Goal: Transaction & Acquisition: Purchase product/service

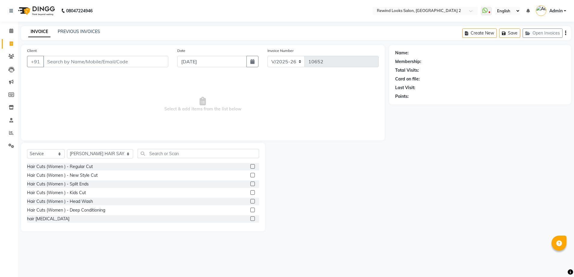
select select "4640"
select select "service"
select select "27076"
click at [51, 59] on input "Client" at bounding box center [105, 61] width 125 height 11
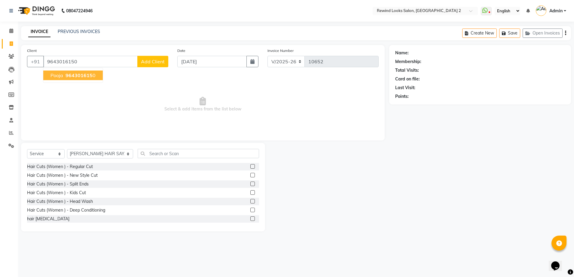
type input "9643016150"
click at [69, 73] on span "964301615" at bounding box center [79, 75] width 27 height 6
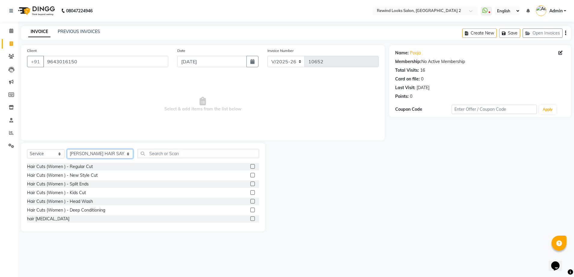
click at [95, 156] on select "Select Stylist [PERSON_NAME] aayat ADMIN Alfad hair Casa Ali Hair [PERSON_NAME]…" at bounding box center [100, 153] width 66 height 9
select select "58106"
click at [67, 149] on select "Select Stylist [PERSON_NAME] aayat ADMIN Alfad hair Casa Ali Hair [PERSON_NAME]…" at bounding box center [100, 153] width 66 height 9
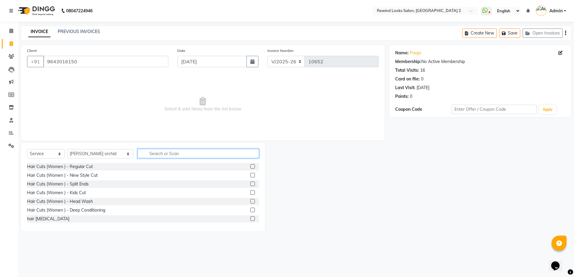
click at [145, 154] on input "text" at bounding box center [198, 153] width 121 height 9
type input "thre"
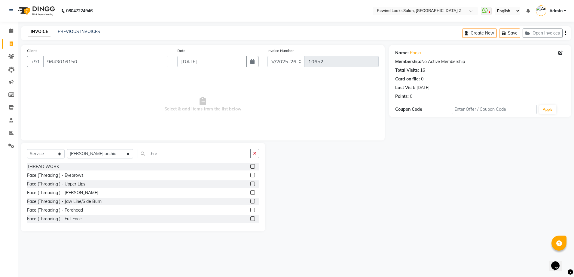
click at [250, 167] on label at bounding box center [252, 166] width 5 height 5
click at [250, 167] on input "checkbox" at bounding box center [252, 167] width 4 height 4
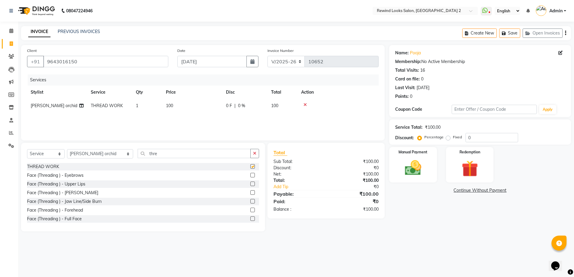
checkbox input "false"
click at [180, 103] on td "100" at bounding box center [192, 106] width 60 height 14
select select "58106"
click at [210, 105] on input "100" at bounding box center [220, 107] width 53 height 9
type input "1"
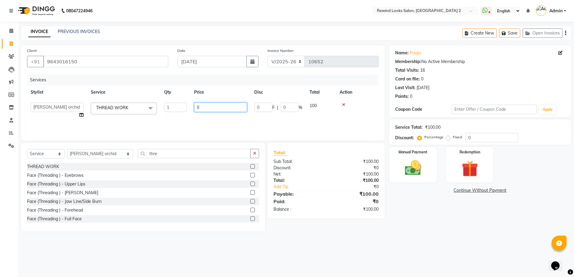
type input "80"
click at [254, 118] on div "Services Stylist Service Qty Price Disc Total Action Deepanshi orchid THREAD WO…" at bounding box center [203, 105] width 352 height 60
click at [413, 159] on img at bounding box center [413, 168] width 28 height 20
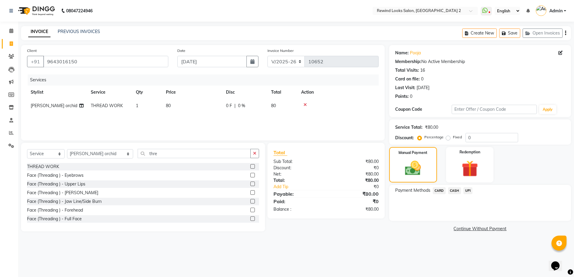
click at [468, 192] on span "UPI" at bounding box center [467, 191] width 9 height 7
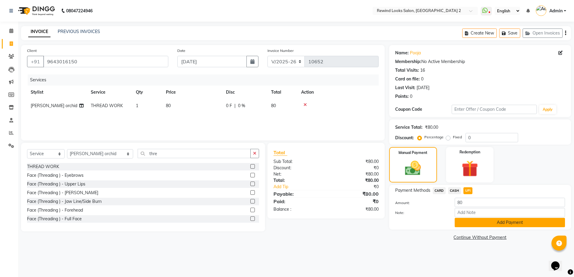
click at [483, 220] on button "Add Payment" at bounding box center [510, 222] width 110 height 9
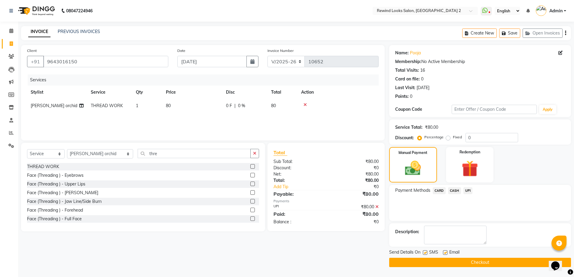
click at [492, 263] on button "Checkout" at bounding box center [480, 262] width 182 height 9
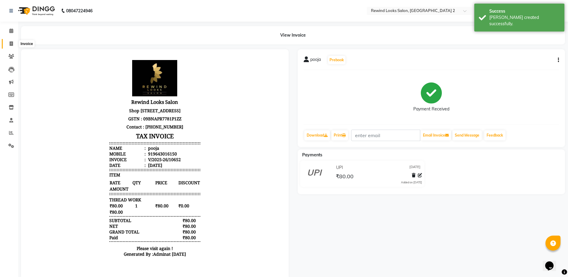
click at [9, 45] on span at bounding box center [11, 44] width 11 height 7
select select "service"
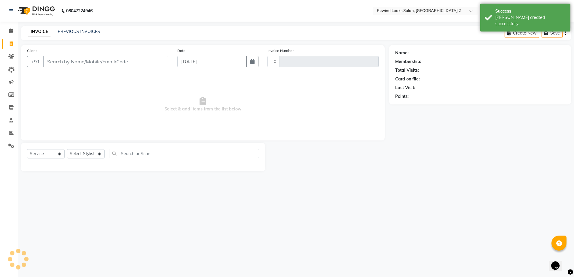
type input "10653"
select select "4640"
select select "27076"
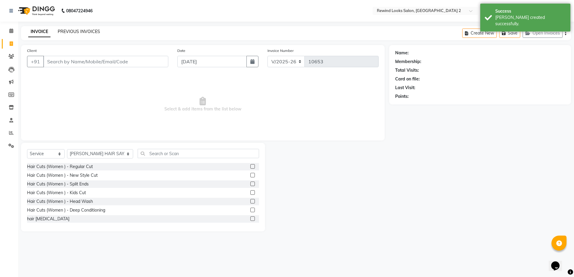
click at [66, 29] on link "PREVIOUS INVOICES" at bounding box center [79, 31] width 42 height 5
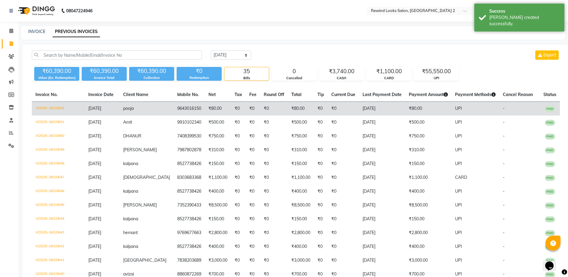
click at [120, 109] on td "[DATE]" at bounding box center [102, 109] width 35 height 14
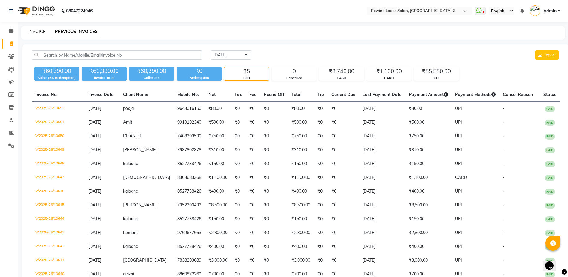
click at [33, 32] on link "INVOICE" at bounding box center [36, 31] width 17 height 5
select select "4640"
select select "service"
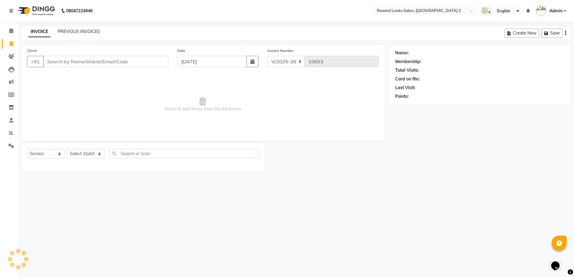
select select "27076"
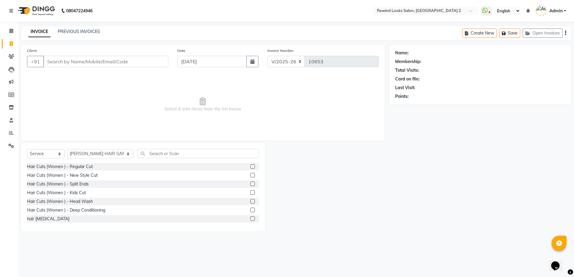
click at [54, 61] on input "Client" at bounding box center [105, 61] width 125 height 11
click at [83, 63] on input "Client" at bounding box center [105, 61] width 125 height 11
type input "9986036221"
click at [158, 61] on span "Add Client" at bounding box center [153, 62] width 24 height 6
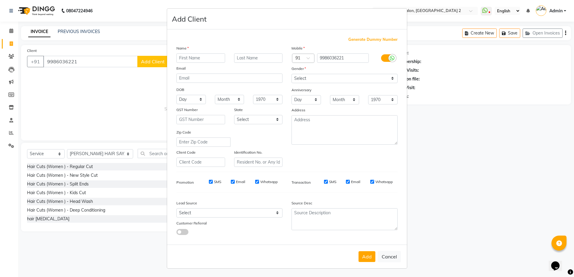
click at [192, 57] on input "text" at bounding box center [200, 58] width 49 height 9
type input "[PERSON_NAME]"
click at [320, 78] on select "Select [DEMOGRAPHIC_DATA] [DEMOGRAPHIC_DATA] Other Prefer Not To Say" at bounding box center [345, 78] width 106 height 9
select select "[DEMOGRAPHIC_DATA]"
click at [292, 74] on select "Select [DEMOGRAPHIC_DATA] [DEMOGRAPHIC_DATA] Other Prefer Not To Say" at bounding box center [345, 78] width 106 height 9
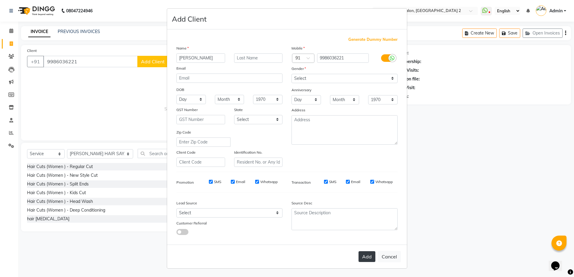
click at [361, 258] on button "Add" at bounding box center [367, 257] width 17 height 11
select select
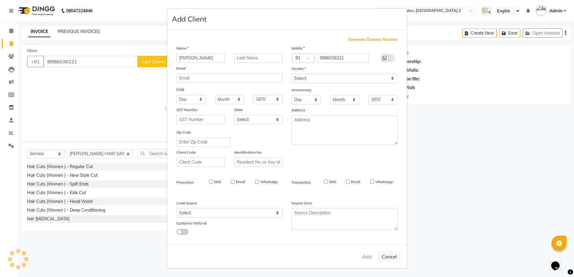
select select
checkbox input "false"
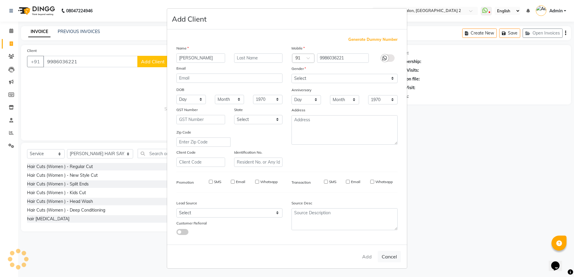
checkbox input "false"
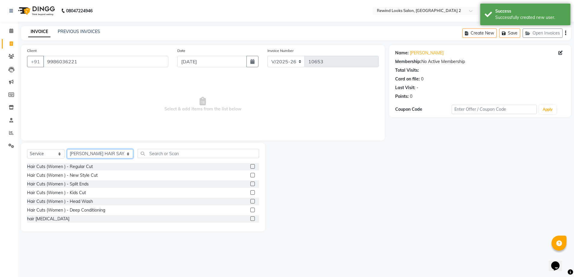
click at [90, 152] on select "Select Stylist [PERSON_NAME] aayat ADMIN Alfad hair Casa Ali Hair [PERSON_NAME]…" at bounding box center [100, 153] width 66 height 9
select select "87740"
click at [67, 149] on select "Select Stylist [PERSON_NAME] aayat ADMIN Alfad hair Casa Ali Hair [PERSON_NAME]…" at bounding box center [100, 153] width 66 height 9
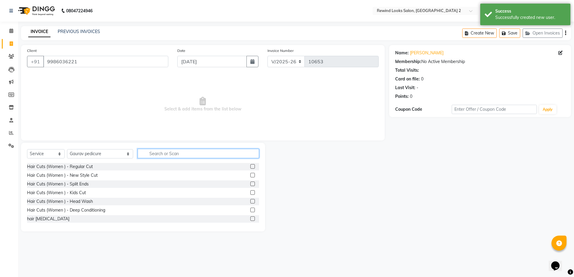
click at [139, 153] on input "text" at bounding box center [198, 153] width 121 height 9
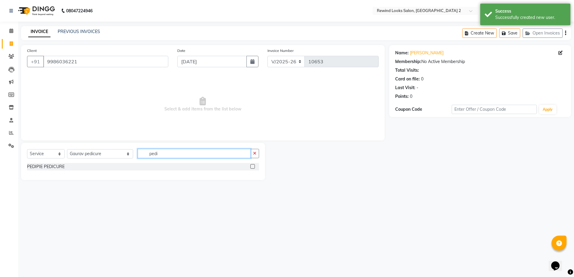
type input "pedi"
click at [252, 168] on label at bounding box center [252, 166] width 5 height 5
click at [252, 168] on input "checkbox" at bounding box center [252, 167] width 4 height 4
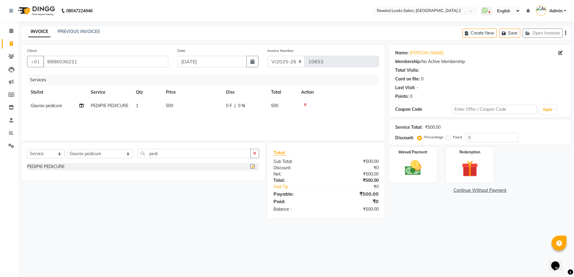
checkbox input "false"
drag, startPoint x: 184, startPoint y: 104, endPoint x: 189, endPoint y: 103, distance: 5.1
click at [189, 103] on td "500" at bounding box center [192, 106] width 60 height 14
select select "87740"
click at [189, 103] on td "1" at bounding box center [176, 110] width 30 height 23
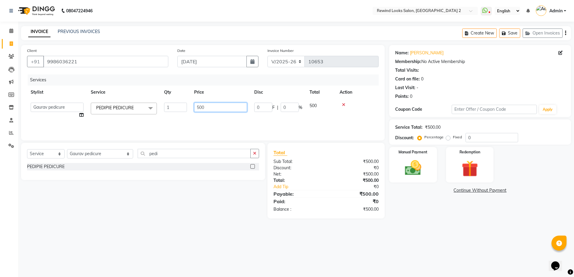
click at [207, 103] on input "500" at bounding box center [220, 107] width 53 height 9
type input "5"
type input "1400"
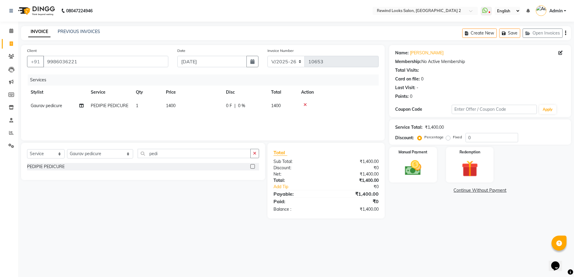
click at [226, 117] on div "Services Stylist Service Qty Price Disc Total Action Gaurav pedicure PEDIPIE PE…" at bounding box center [203, 105] width 352 height 60
click at [93, 153] on select "Select Stylist [PERSON_NAME] aayat ADMIN Alfad hair Casa Ali Hair [PERSON_NAME]…" at bounding box center [100, 153] width 66 height 9
select select "86294"
click at [67, 149] on select "Select Stylist [PERSON_NAME] aayat ADMIN Alfad hair Casa Ali Hair [PERSON_NAME]…" at bounding box center [100, 153] width 66 height 9
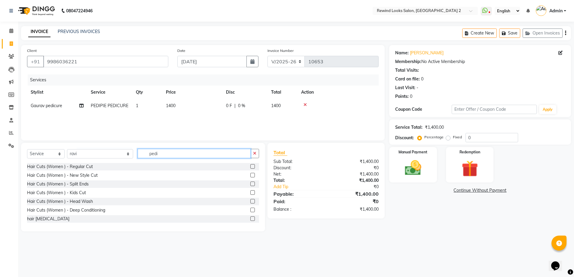
click at [144, 153] on input "pedi" at bounding box center [194, 153] width 113 height 9
type input "p"
type input "m"
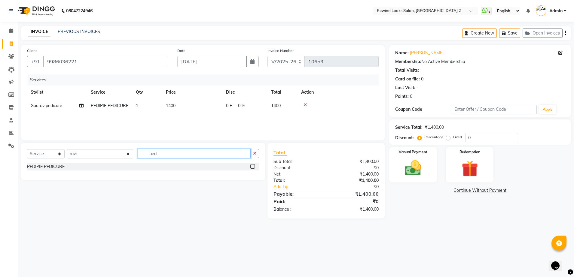
type input "ped"
click at [253, 165] on label at bounding box center [252, 166] width 5 height 5
click at [253, 165] on input "checkbox" at bounding box center [252, 167] width 4 height 4
checkbox input "false"
click at [190, 121] on td "500" at bounding box center [192, 120] width 60 height 14
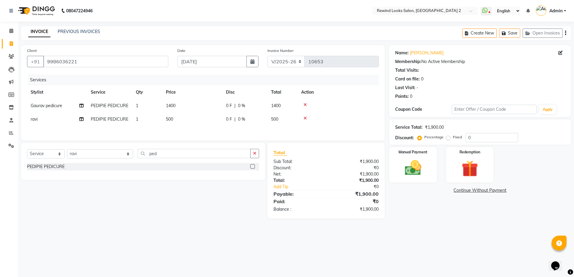
select select "86294"
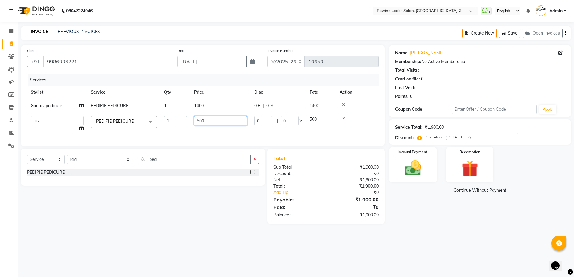
click at [209, 121] on input "500" at bounding box center [220, 120] width 53 height 9
type input "5"
type input "1000"
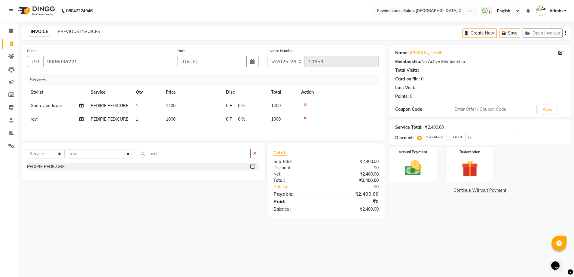
click at [208, 103] on td "1400" at bounding box center [192, 106] width 60 height 14
select select "87740"
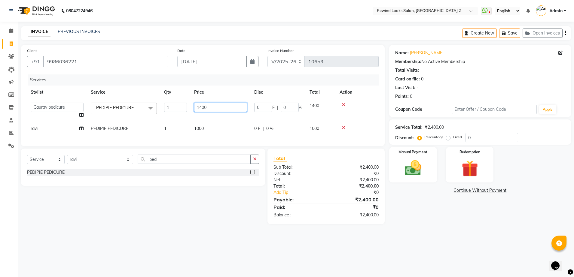
click at [222, 106] on input "1400" at bounding box center [220, 107] width 53 height 9
type input "1"
type input "5"
type input "1500"
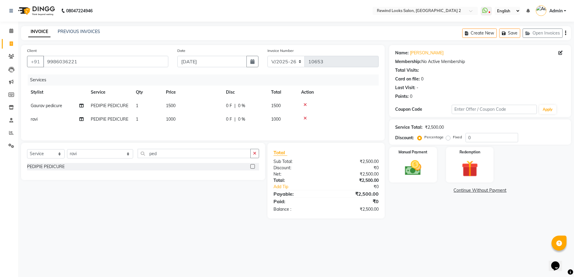
click at [365, 110] on td at bounding box center [338, 106] width 81 height 14
drag, startPoint x: 427, startPoint y: 162, endPoint x: 404, endPoint y: 170, distance: 25.0
click at [404, 170] on div "Manual Payment" at bounding box center [413, 165] width 50 height 37
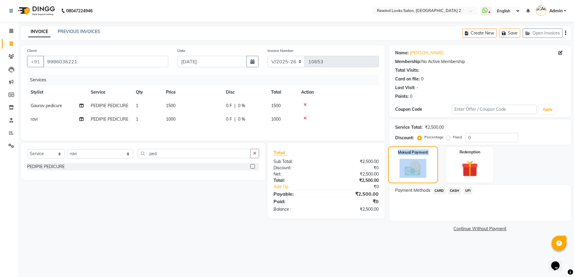
click at [404, 170] on img at bounding box center [413, 168] width 27 height 19
click at [465, 193] on span "UPI" at bounding box center [467, 191] width 9 height 7
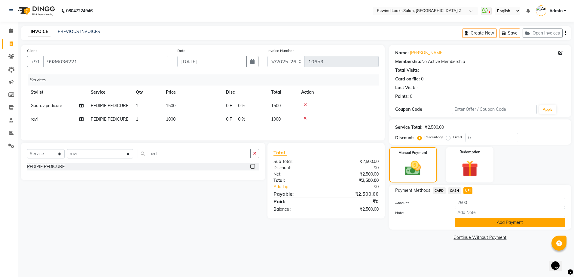
click at [469, 225] on button "Add Payment" at bounding box center [510, 222] width 110 height 9
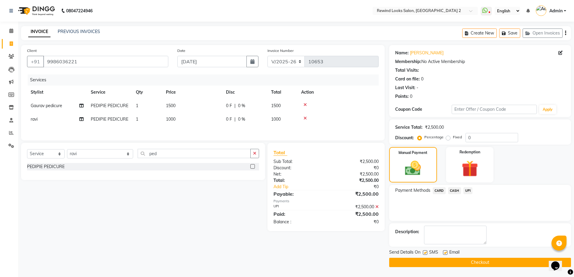
click at [464, 259] on button "Checkout" at bounding box center [480, 262] width 182 height 9
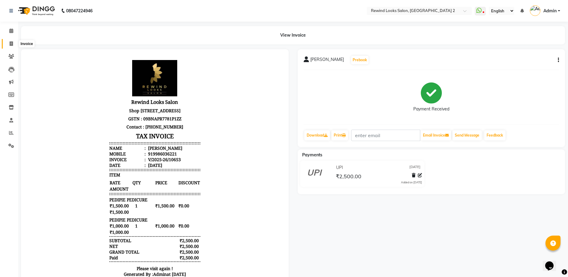
click at [10, 42] on icon at bounding box center [11, 43] width 3 height 5
select select "service"
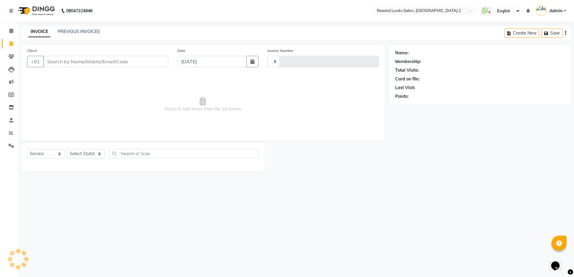
type input "10654"
select select "4640"
select select "27076"
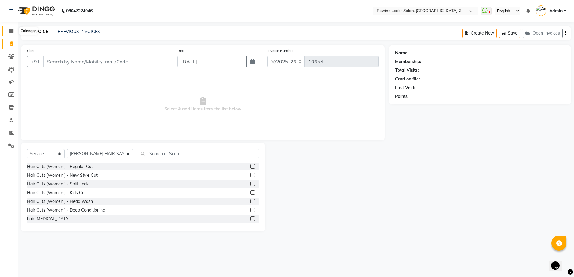
click at [15, 30] on span at bounding box center [11, 31] width 11 height 7
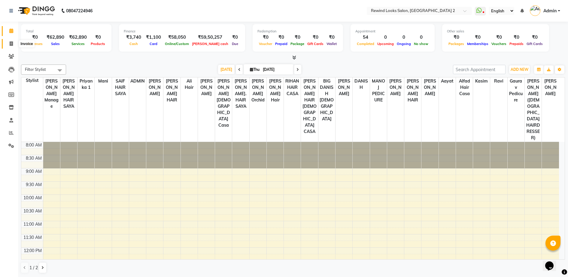
click at [8, 46] on span at bounding box center [11, 44] width 11 height 7
select select "service"
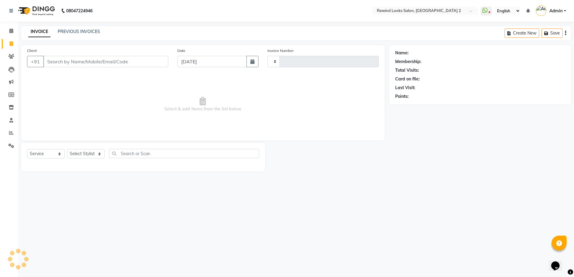
type input "10654"
select select "4640"
select select "27076"
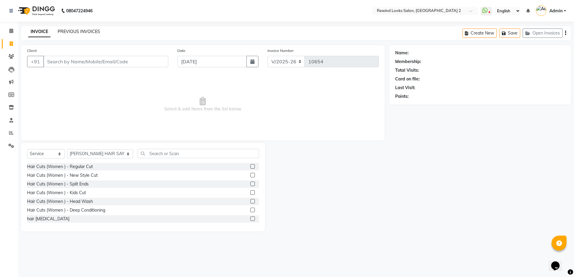
click at [79, 32] on link "PREVIOUS INVOICES" at bounding box center [79, 31] width 42 height 5
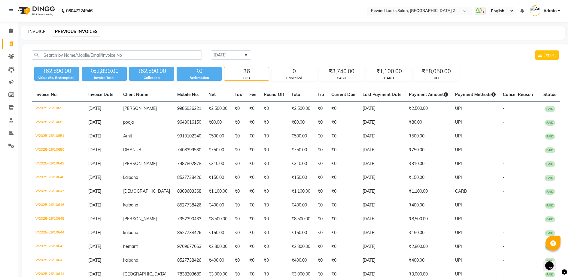
click at [44, 32] on link "INVOICE" at bounding box center [36, 31] width 17 height 5
select select "service"
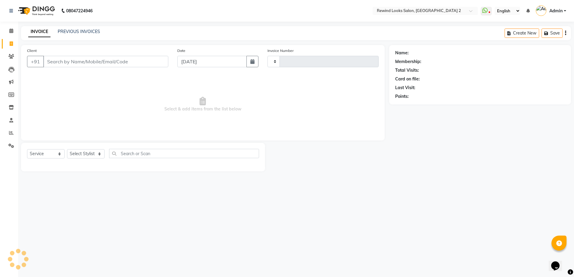
type input "10654"
select select "4640"
select select "27076"
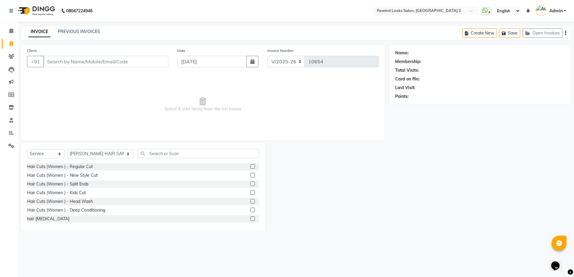
click at [13, 36] on li "Calendar" at bounding box center [9, 31] width 18 height 13
click at [80, 29] on link "PREVIOUS INVOICES" at bounding box center [79, 31] width 42 height 5
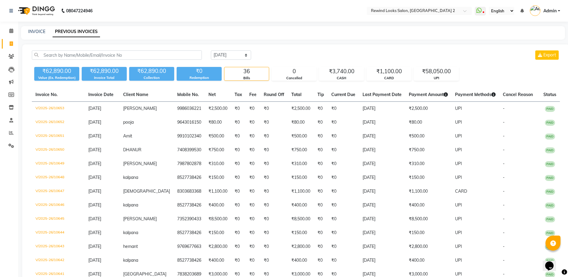
click at [35, 35] on div "INVOICE PREVIOUS INVOICES" at bounding box center [293, 33] width 544 height 14
click at [35, 31] on link "INVOICE" at bounding box center [36, 31] width 17 height 5
select select "service"
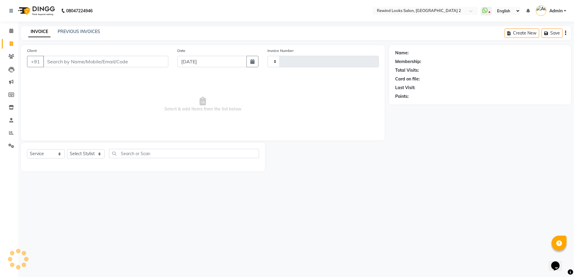
type input "10654"
select select "4640"
select select "27076"
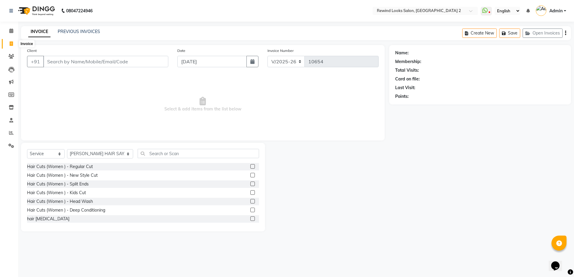
click at [10, 45] on icon at bounding box center [11, 43] width 3 height 5
select select "4640"
select select "service"
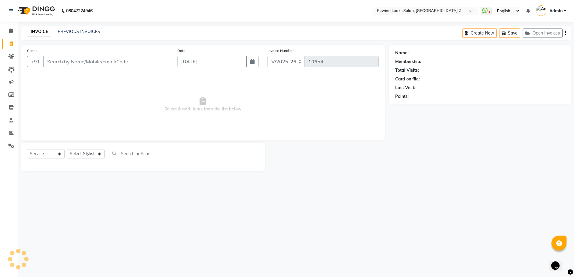
select select "27076"
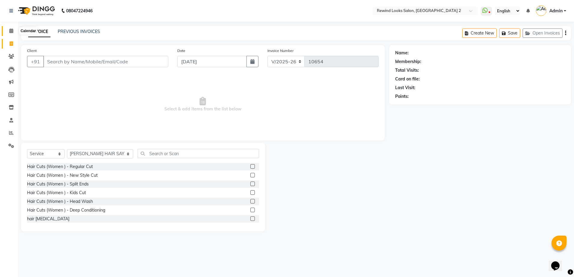
click at [13, 29] on icon at bounding box center [11, 31] width 4 height 5
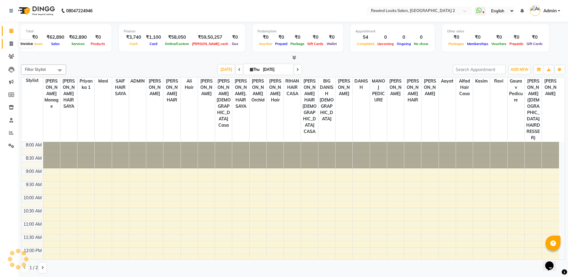
click at [10, 45] on icon at bounding box center [11, 43] width 3 height 5
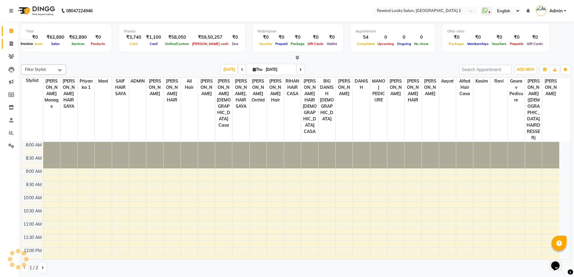
select select "service"
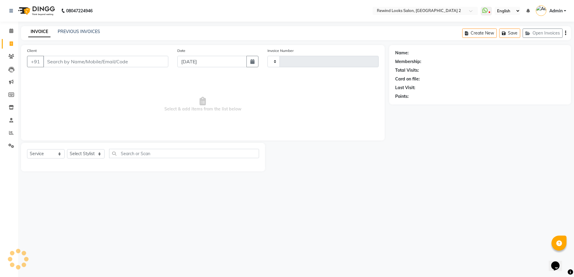
type input "10654"
select select "4640"
select select "27076"
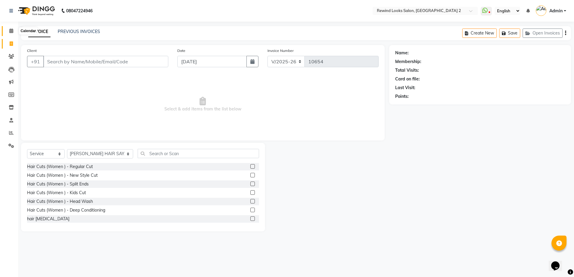
click at [8, 31] on span at bounding box center [11, 31] width 11 height 7
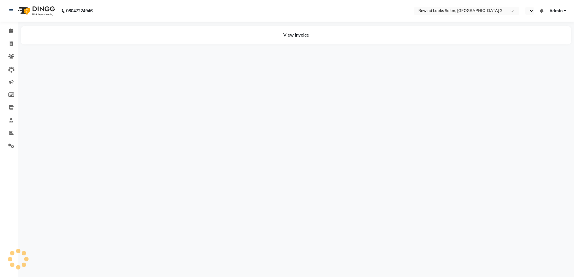
select select "en"
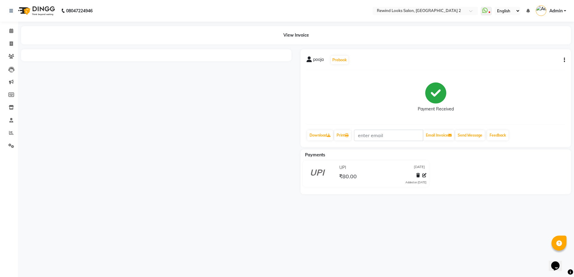
click at [564, 60] on icon "button" at bounding box center [564, 60] width 1 height 0
click at [524, 63] on div "Edit Item Staff" at bounding box center [534, 61] width 41 height 8
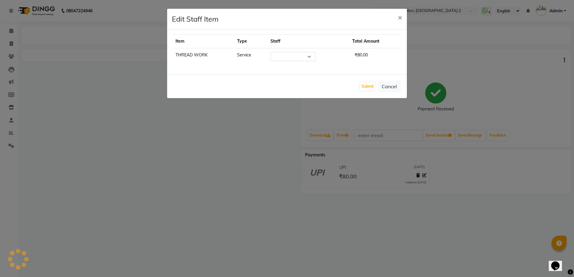
select select "58106"
click at [406, 92] on div "Submit Cancel" at bounding box center [287, 87] width 240 height 24
click at [399, 84] on button "Cancel" at bounding box center [389, 86] width 23 height 11
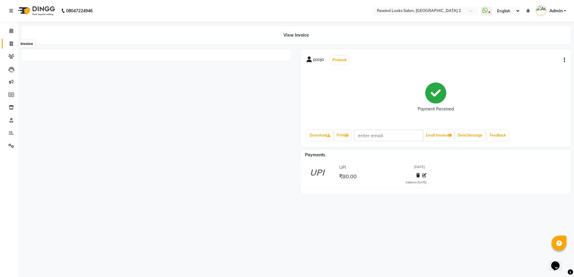
click at [8, 42] on span at bounding box center [11, 44] width 11 height 7
select select "service"
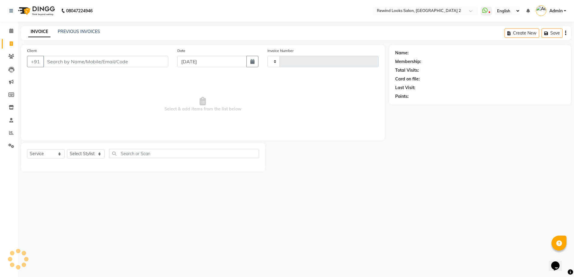
type input "10653"
select select "4640"
select select "27076"
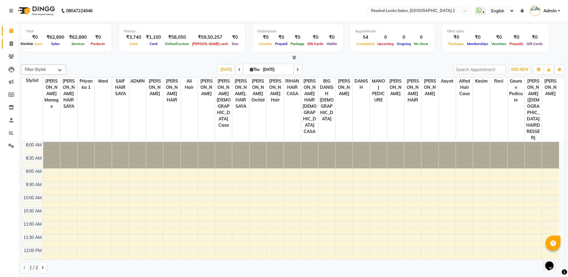
click at [11, 42] on icon at bounding box center [11, 43] width 3 height 5
select select "service"
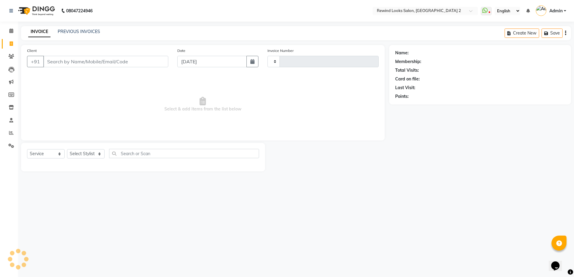
type input "10654"
select select "4640"
select select "27076"
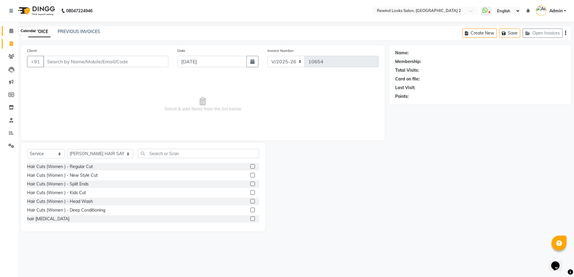
click at [12, 31] on icon at bounding box center [11, 31] width 4 height 5
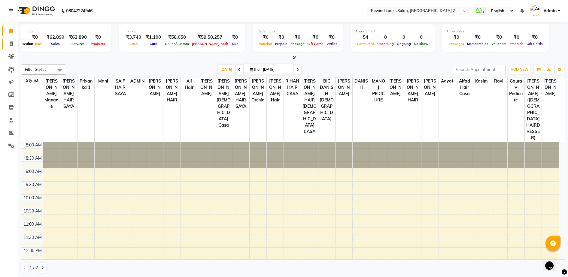
click at [10, 44] on icon at bounding box center [11, 43] width 3 height 5
select select "service"
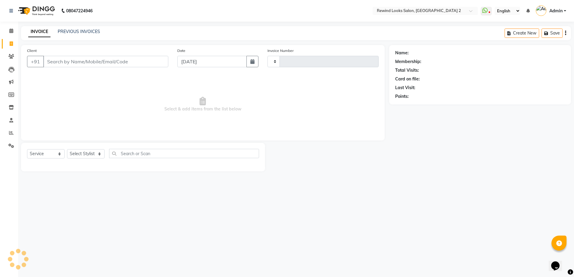
type input "10654"
select select "4640"
select select "27076"
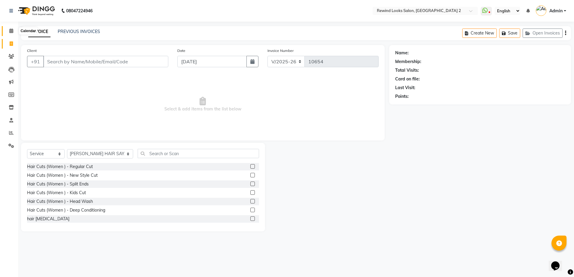
click at [11, 32] on icon at bounding box center [11, 31] width 4 height 5
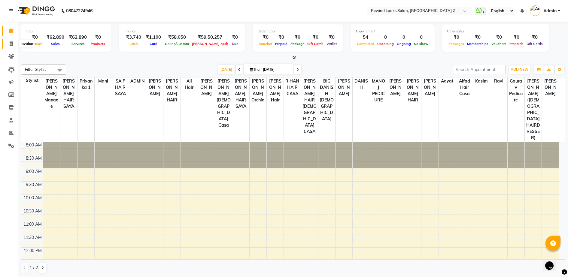
click at [12, 43] on icon at bounding box center [11, 43] width 3 height 5
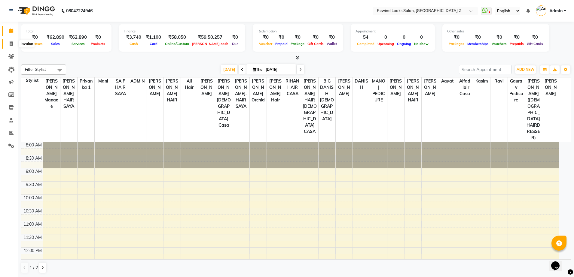
select select "service"
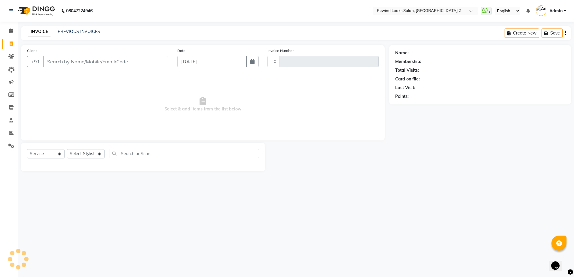
type input "10654"
select select "4640"
select select "27076"
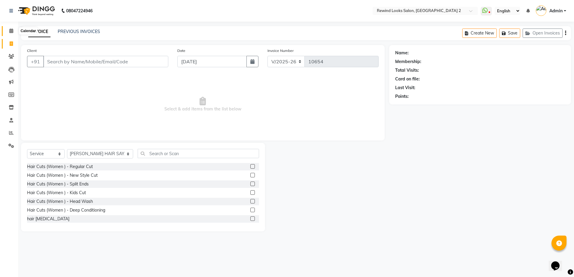
click at [7, 34] on span at bounding box center [11, 31] width 11 height 7
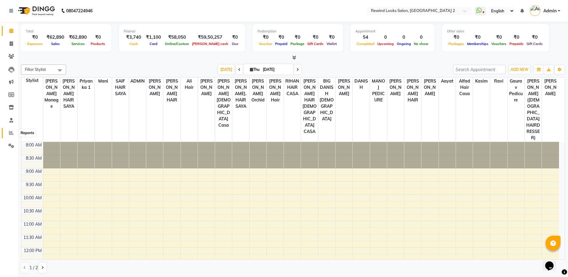
click at [11, 135] on icon at bounding box center [11, 133] width 5 height 5
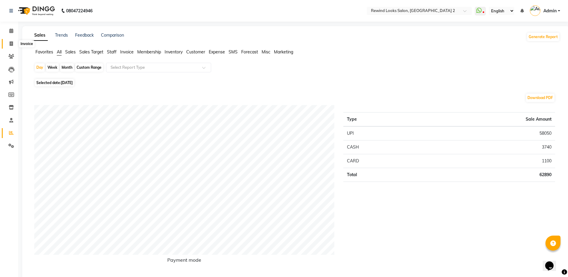
click at [8, 44] on span at bounding box center [11, 44] width 11 height 7
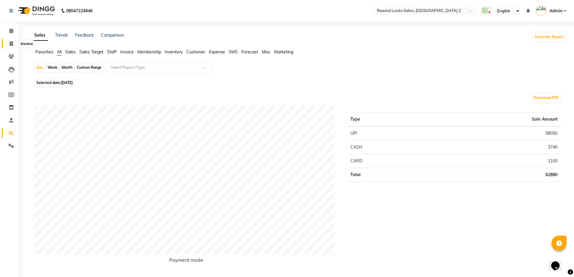
select select "service"
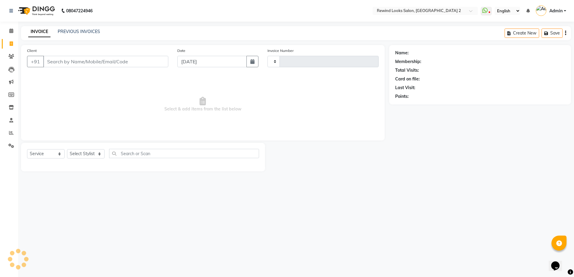
type input "10654"
select select "4640"
select select "27076"
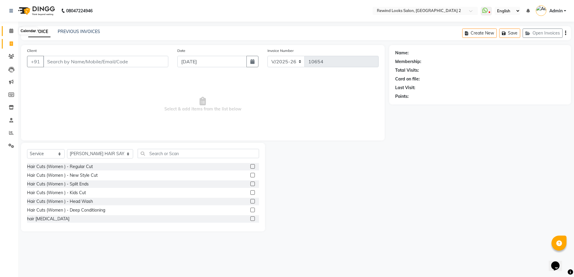
click at [11, 31] on icon at bounding box center [11, 31] width 4 height 5
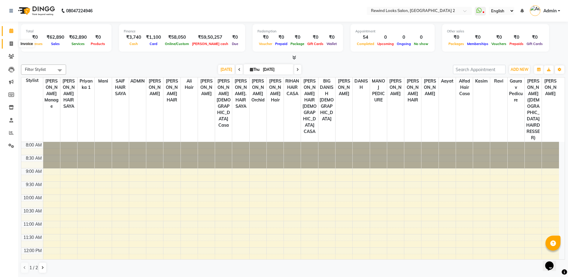
click at [12, 47] on span at bounding box center [11, 44] width 11 height 7
select select "service"
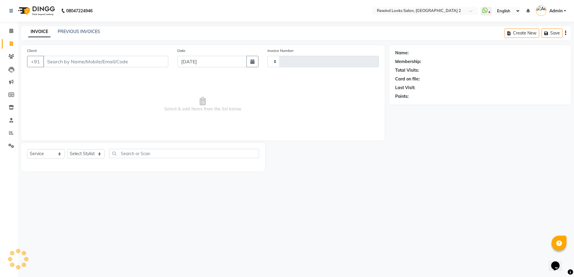
type input "10654"
select select "4640"
click at [6, 34] on span at bounding box center [11, 31] width 11 height 7
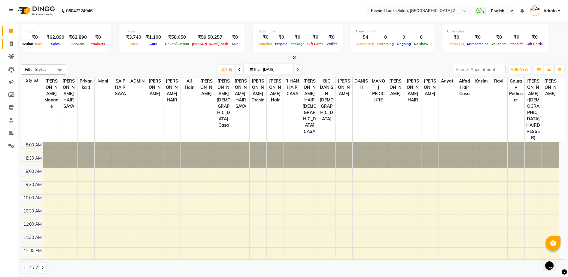
click at [13, 42] on icon at bounding box center [11, 43] width 3 height 5
select select "service"
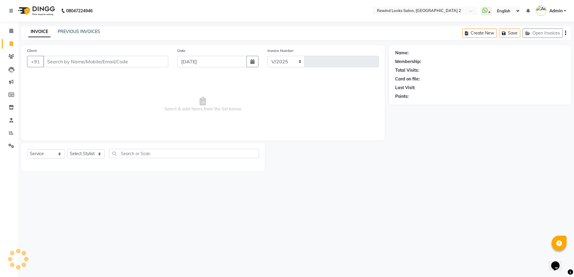
select select "4640"
type input "10654"
select select "27076"
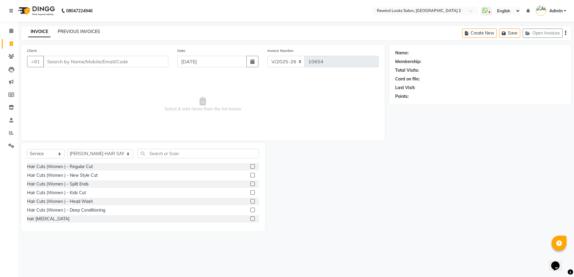
click at [76, 32] on link "PREVIOUS INVOICES" at bounding box center [79, 31] width 42 height 5
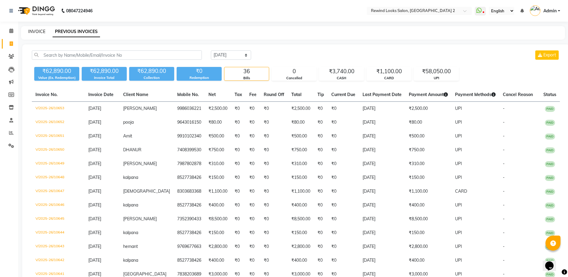
click at [35, 33] on link "INVOICE" at bounding box center [36, 31] width 17 height 5
select select "service"
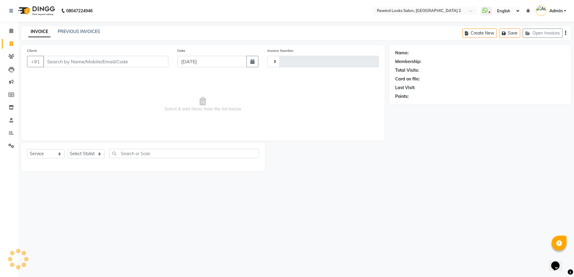
type input "10654"
select select "4640"
select select "27076"
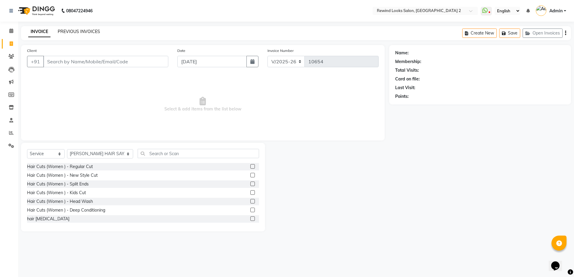
click at [75, 32] on link "PREVIOUS INVOICES" at bounding box center [79, 31] width 42 height 5
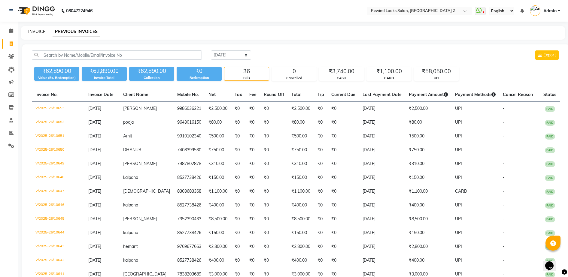
click at [33, 30] on link "INVOICE" at bounding box center [36, 31] width 17 height 5
select select "service"
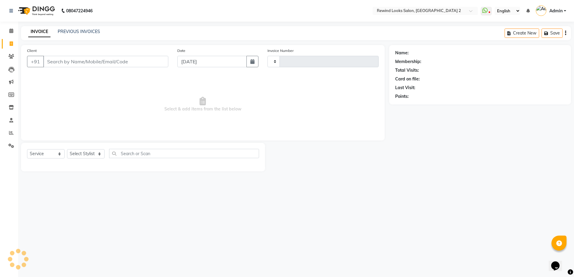
type input "10654"
select select "4640"
select select "27076"
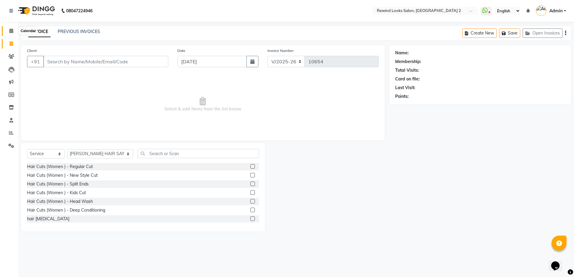
click at [9, 33] on span at bounding box center [11, 31] width 11 height 7
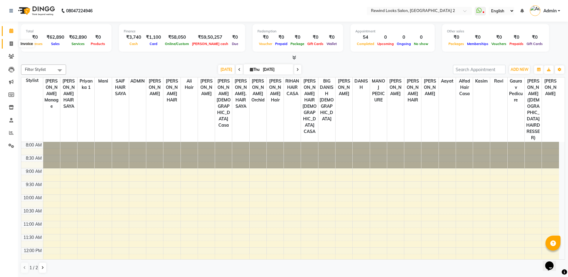
click at [12, 44] on icon at bounding box center [11, 43] width 3 height 5
select select "service"
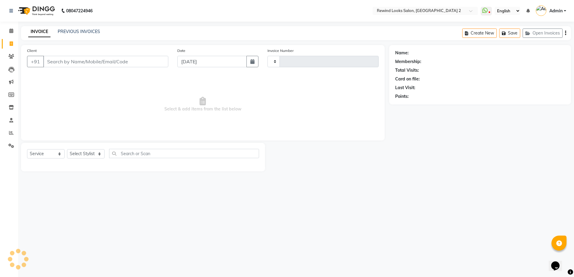
type input "10654"
select select "4640"
select select "27076"
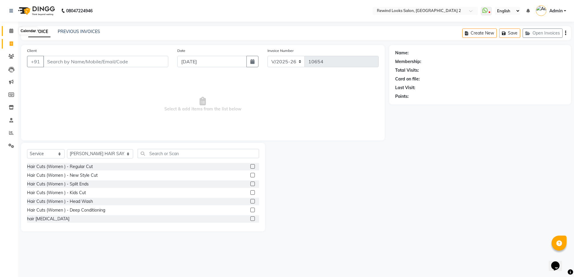
click at [9, 32] on icon at bounding box center [11, 31] width 4 height 5
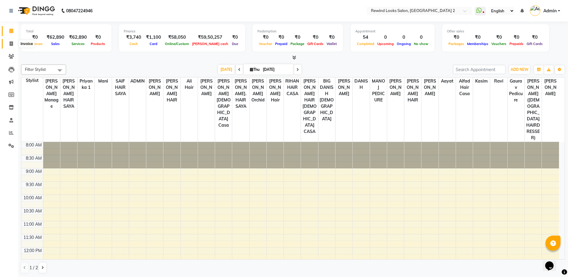
click at [11, 41] on icon at bounding box center [11, 43] width 3 height 5
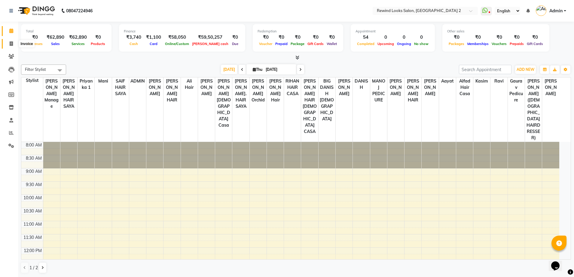
select select "service"
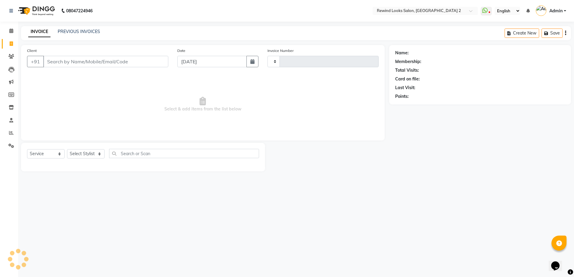
type input "10654"
select select "4640"
type input "K"
select select "27076"
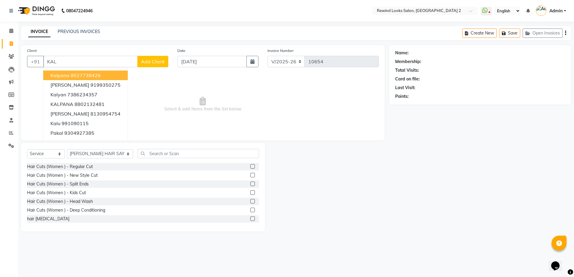
click at [52, 76] on span "kalpana" at bounding box center [59, 75] width 19 height 6
type input "8527738426"
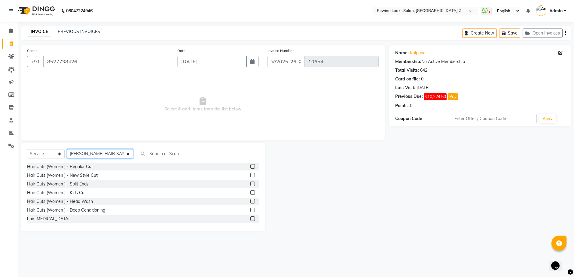
click at [81, 154] on select "Select Stylist [PERSON_NAME] aayat ADMIN Alfad hair Casa Ali Hair [PERSON_NAME]…" at bounding box center [100, 153] width 66 height 9
select select "74475"
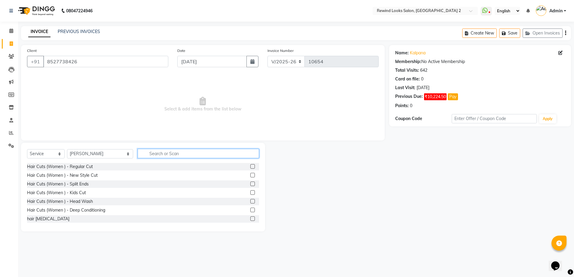
click at [157, 153] on input "text" at bounding box center [198, 153] width 121 height 9
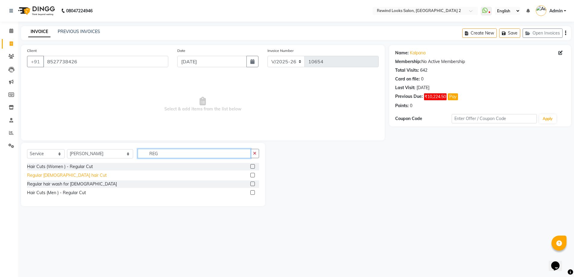
type input "REG"
click at [64, 175] on div "Regular [DEMOGRAPHIC_DATA] hair Cut" at bounding box center [67, 176] width 80 height 6
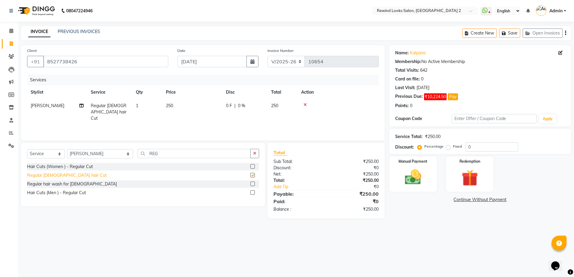
checkbox input "false"
click at [84, 155] on select "Select Stylist [PERSON_NAME] aayat ADMIN Alfad hair Casa Ali Hair [PERSON_NAME]…" at bounding box center [100, 153] width 66 height 9
select select "27076"
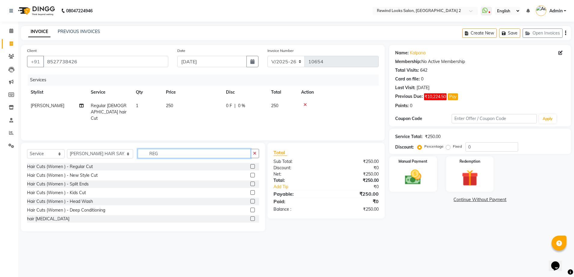
click at [152, 156] on input "REG" at bounding box center [194, 153] width 113 height 9
type input "REG"
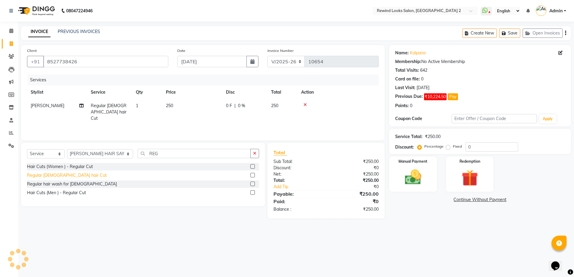
click at [50, 176] on div "Regular [DEMOGRAPHIC_DATA] hair Cut" at bounding box center [67, 176] width 80 height 6
checkbox input "false"
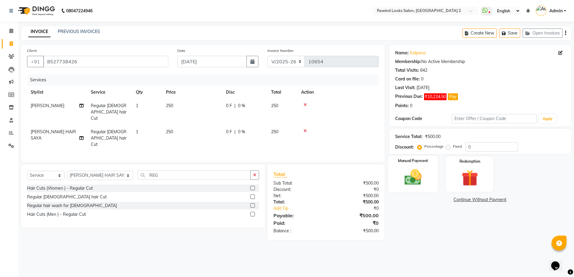
click at [410, 177] on img at bounding box center [413, 178] width 28 height 20
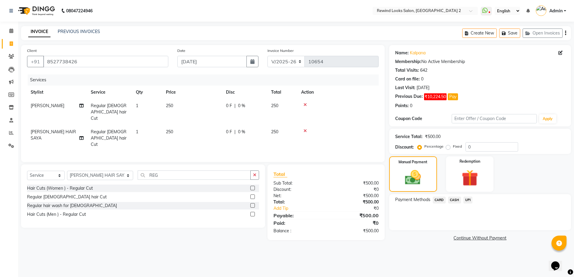
click at [468, 199] on span "UPI" at bounding box center [467, 200] width 9 height 7
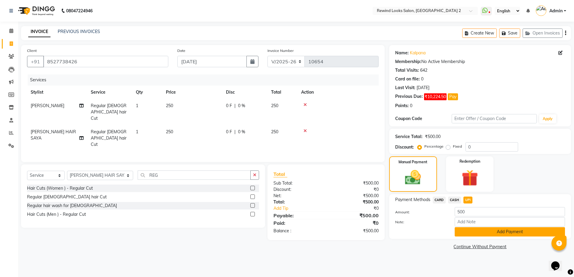
click at [465, 231] on button "Add Payment" at bounding box center [510, 232] width 110 height 9
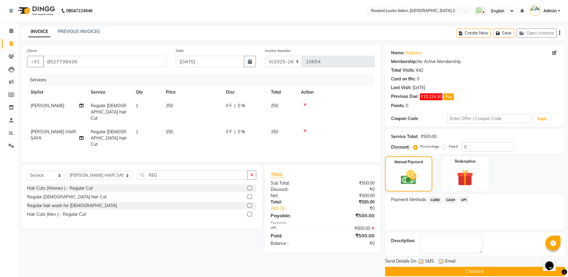
click at [448, 274] on button "Checkout" at bounding box center [475, 271] width 180 height 9
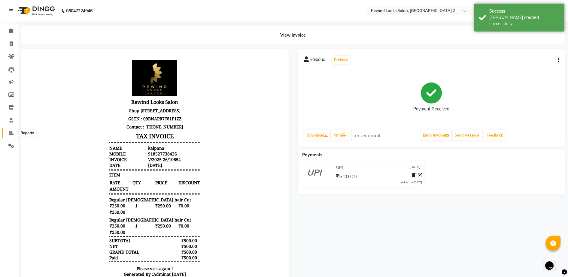
click at [10, 134] on icon at bounding box center [11, 133] width 5 height 5
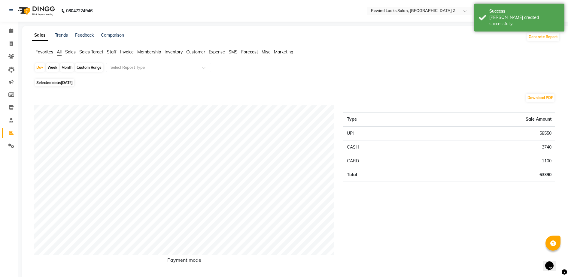
click at [66, 67] on div "Month" at bounding box center [67, 67] width 14 height 8
select select "10"
select select "2025"
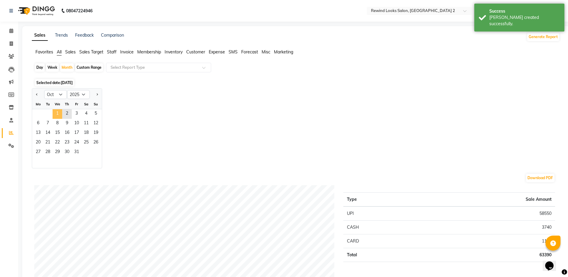
click at [58, 113] on span "1" at bounding box center [58, 114] width 10 height 10
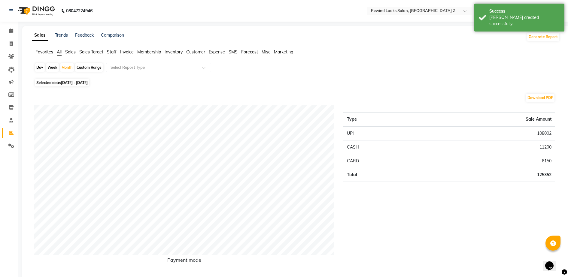
click at [112, 53] on span "Staff" at bounding box center [112, 51] width 10 height 5
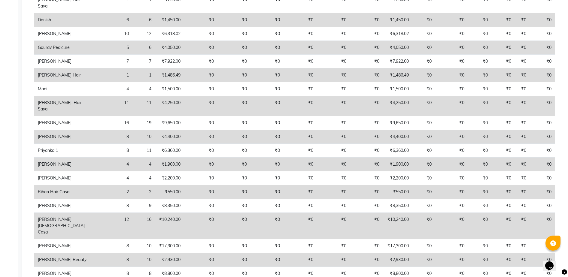
scroll to position [195, 0]
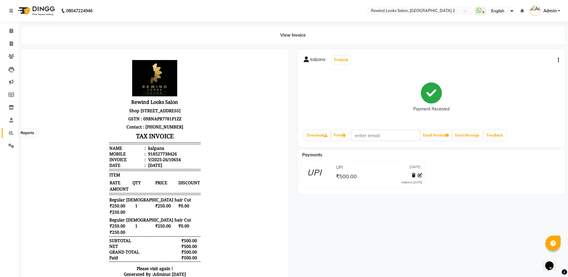
click at [8, 132] on span at bounding box center [11, 133] width 11 height 7
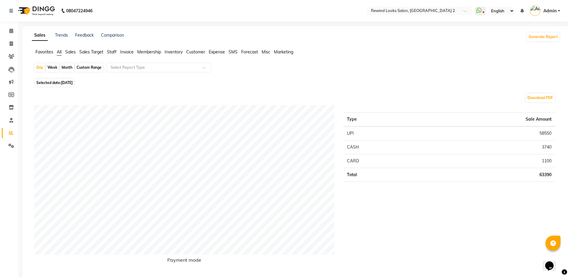
click at [73, 84] on span "[DATE]" at bounding box center [67, 83] width 12 height 5
select select "10"
select select "2025"
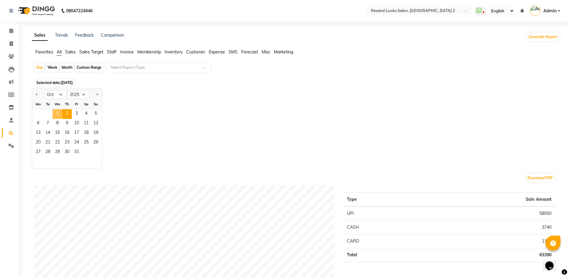
click at [57, 111] on span "1" at bounding box center [58, 114] width 10 height 10
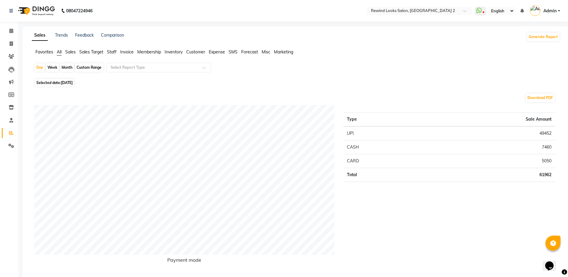
click at [117, 53] on ul "Favorites All Sales Sales Target Staff Invoice Membership Inventory Customer Ex…" at bounding box center [296, 52] width 528 height 7
click at [114, 53] on span "Staff" at bounding box center [112, 51] width 10 height 5
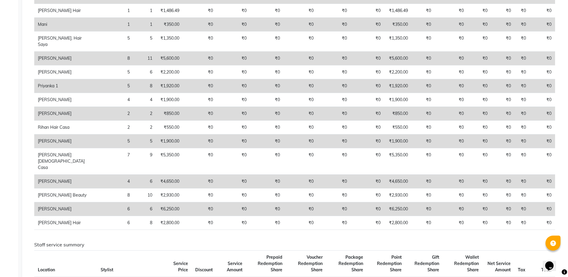
scroll to position [225, 0]
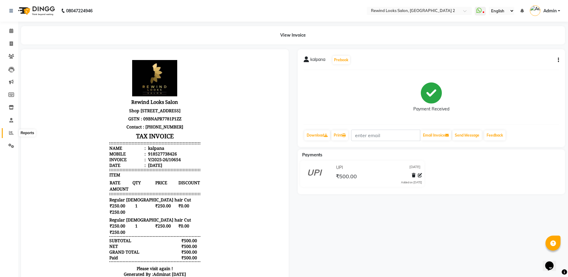
click at [11, 135] on span at bounding box center [11, 133] width 11 height 7
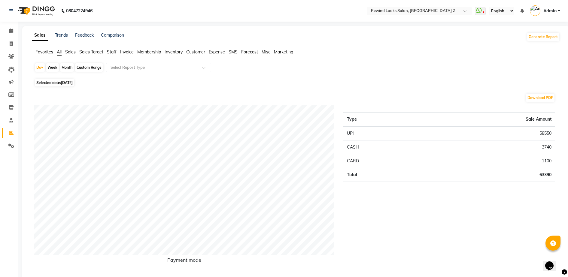
click at [67, 66] on div "Month" at bounding box center [67, 67] width 14 height 8
select select "10"
select select "2025"
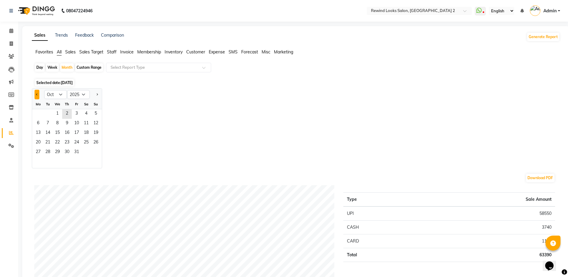
click at [35, 92] on button "Previous month" at bounding box center [37, 95] width 5 height 10
select select "9"
click at [38, 112] on span "1" at bounding box center [38, 114] width 10 height 10
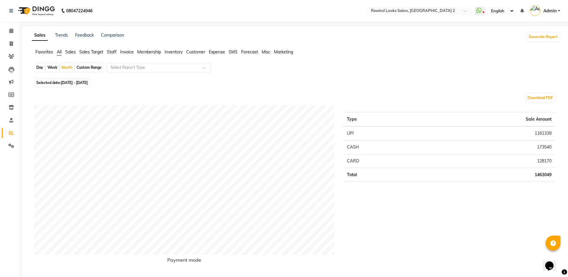
click at [112, 52] on span "Staff" at bounding box center [112, 51] width 10 height 5
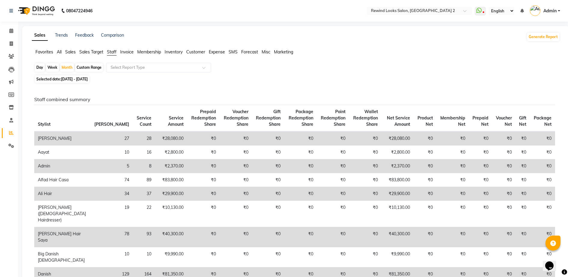
click at [39, 66] on div "Day" at bounding box center [40, 67] width 10 height 8
select select "9"
select select "2025"
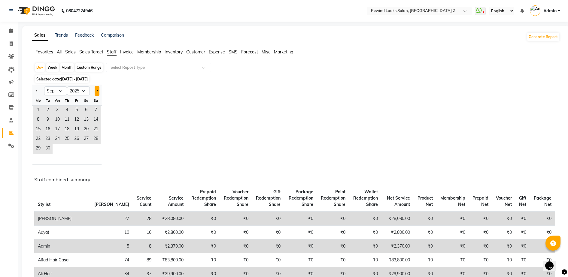
click at [99, 89] on button "Next month" at bounding box center [97, 91] width 5 height 10
select select "10"
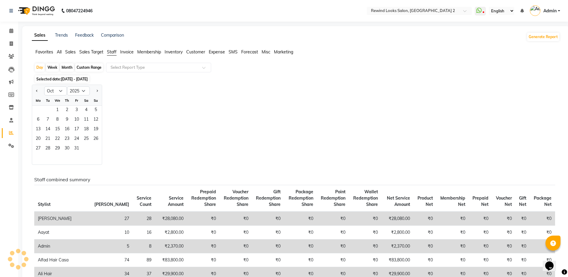
click at [52, 69] on div "Week" at bounding box center [52, 67] width 13 height 8
select select "9"
select select "2025"
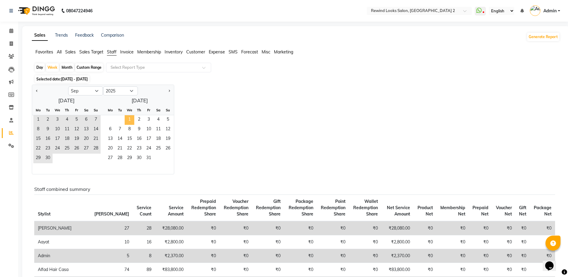
click at [126, 119] on span "1" at bounding box center [130, 120] width 10 height 10
select select "10"
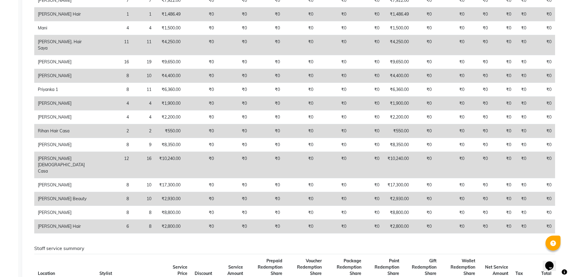
scroll to position [255, 0]
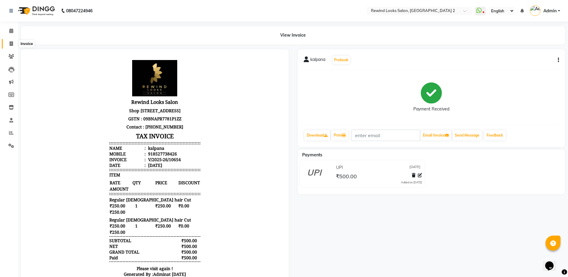
click at [12, 43] on icon at bounding box center [11, 43] width 3 height 5
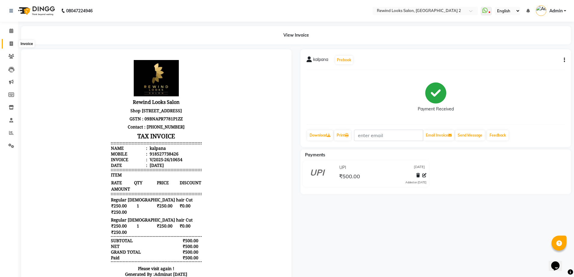
select select "4640"
select select "service"
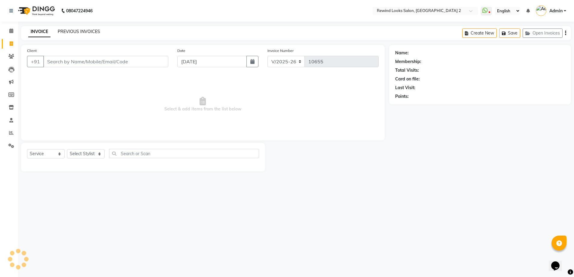
select select "27076"
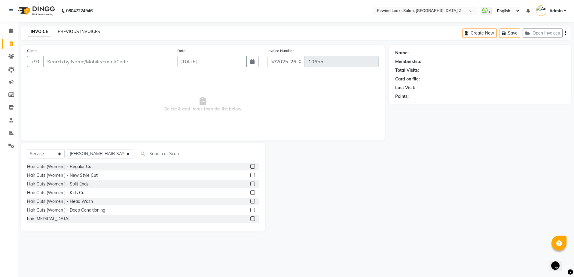
click at [69, 32] on link "PREVIOUS INVOICES" at bounding box center [79, 31] width 42 height 5
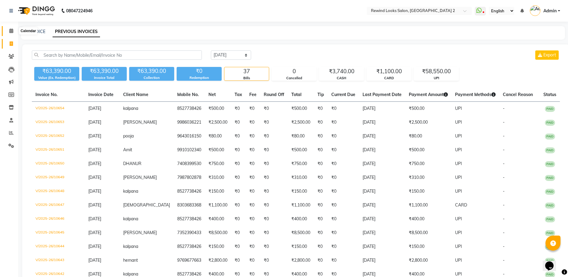
click at [9, 32] on span at bounding box center [11, 31] width 11 height 7
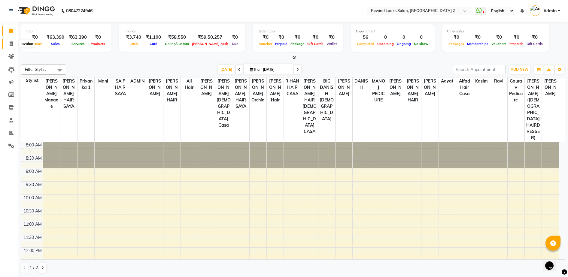
click at [10, 41] on span at bounding box center [11, 44] width 11 height 7
select select "service"
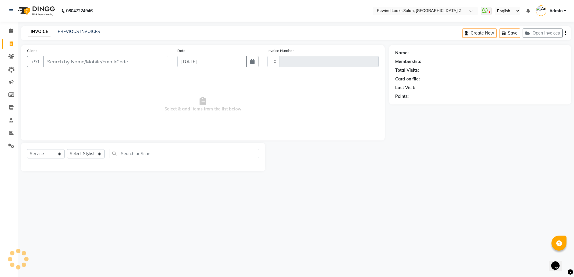
type input "10655"
select select "4640"
select select "27076"
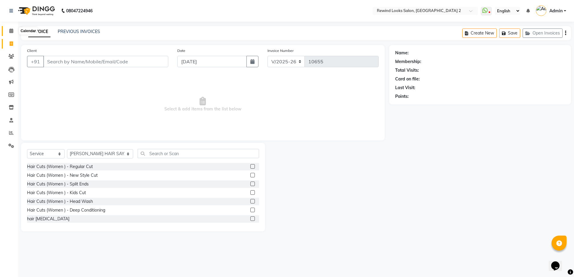
click at [11, 31] on icon at bounding box center [11, 31] width 4 height 5
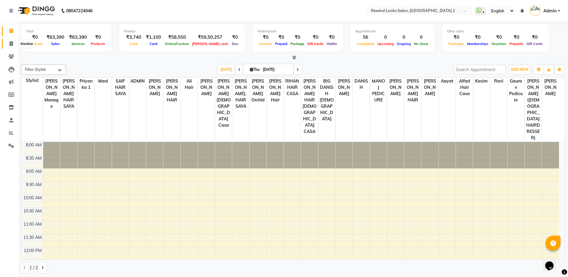
click at [11, 43] on icon at bounding box center [11, 43] width 3 height 5
select select "4640"
select select "service"
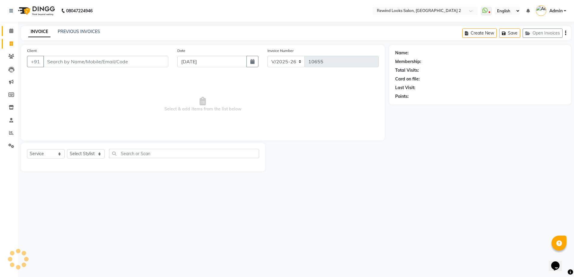
select select "27076"
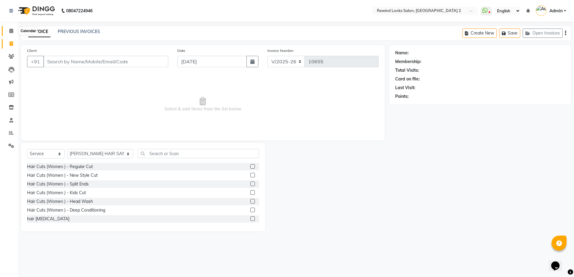
click at [9, 30] on icon at bounding box center [11, 31] width 4 height 5
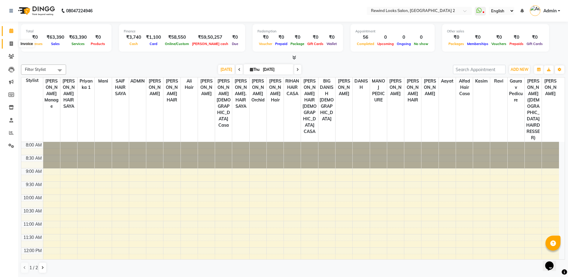
click at [10, 43] on icon at bounding box center [11, 43] width 3 height 5
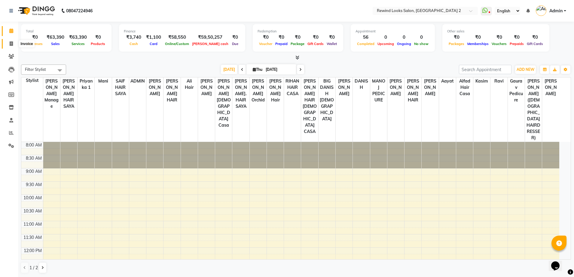
select select "service"
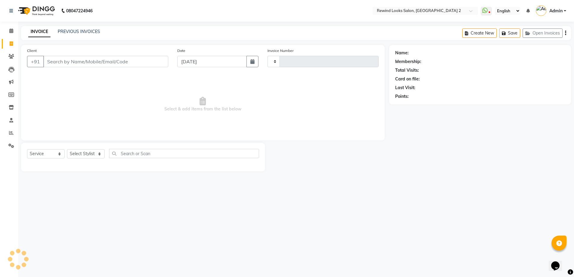
type input "10655"
select select "4640"
select select "27076"
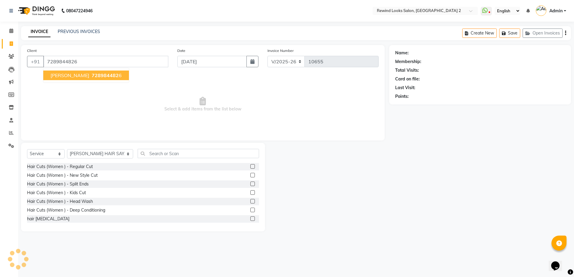
type input "7289844826"
click at [62, 78] on button "[PERSON_NAME] 728984482 6" at bounding box center [86, 76] width 86 height 10
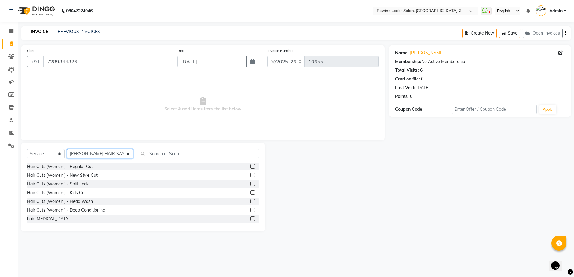
click at [80, 155] on select "Select Stylist [PERSON_NAME] aayat ADMIN Alfad hair Casa Ali Hair [PERSON_NAME]…" at bounding box center [100, 153] width 66 height 9
select select "58106"
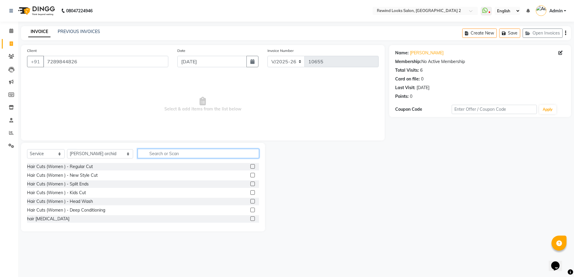
click at [159, 154] on input "text" at bounding box center [198, 153] width 121 height 9
type input "THRE"
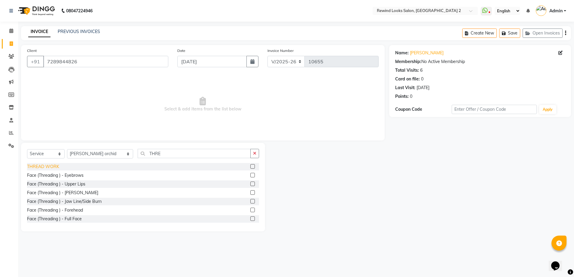
click at [53, 165] on div "THREAD WORK" at bounding box center [43, 167] width 32 height 6
checkbox input "false"
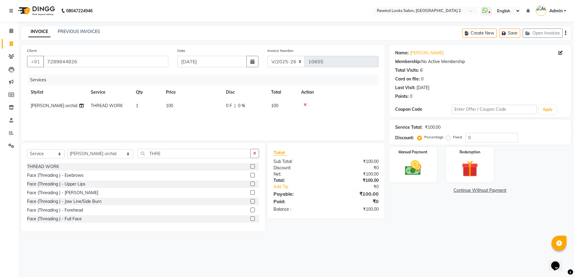
click at [173, 107] on span "100" at bounding box center [169, 105] width 7 height 5
select select "58106"
click at [212, 109] on input "100" at bounding box center [220, 107] width 53 height 9
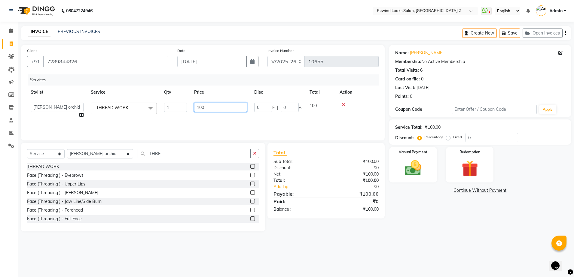
type input "9"
type input "90"
click at [402, 175] on img at bounding box center [413, 168] width 28 height 20
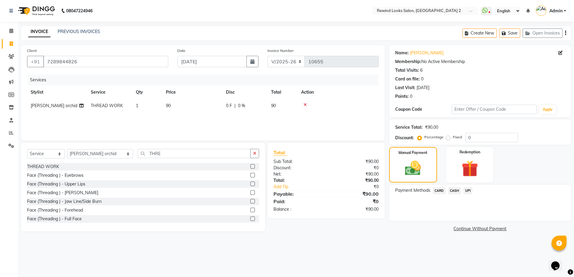
click at [468, 189] on span "UPI" at bounding box center [467, 191] width 9 height 7
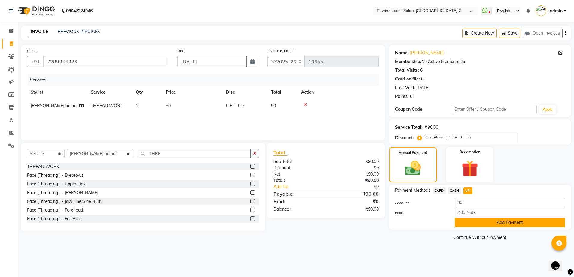
click at [463, 223] on button "Add Payment" at bounding box center [510, 222] width 110 height 9
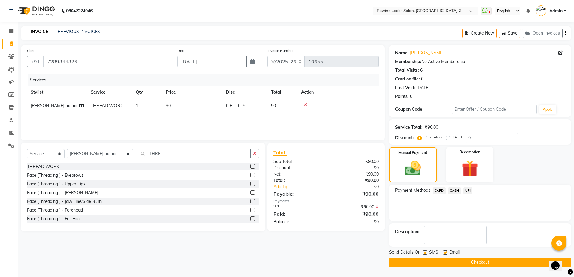
click at [459, 265] on button "Checkout" at bounding box center [480, 262] width 182 height 9
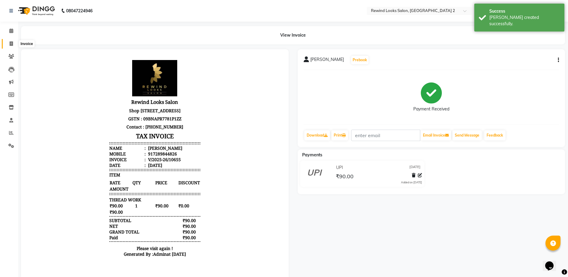
click at [10, 44] on icon at bounding box center [11, 43] width 3 height 5
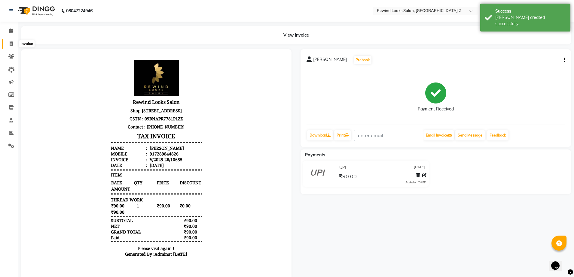
select select "4640"
select select "service"
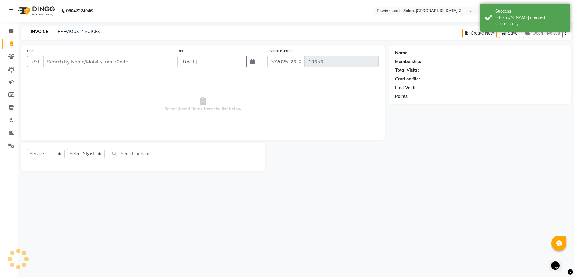
select select "27076"
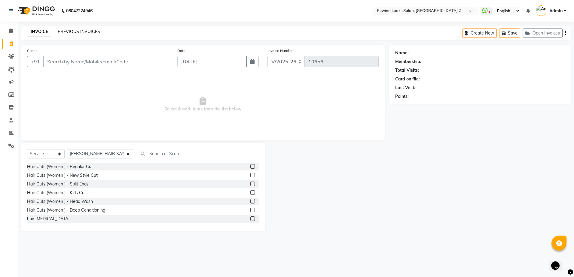
drag, startPoint x: 68, startPoint y: 36, endPoint x: 68, endPoint y: 31, distance: 4.5
click at [68, 31] on div "INVOICE PREVIOUS INVOICES Create New Save Open Invoices" at bounding box center [296, 33] width 550 height 14
click at [68, 31] on link "PREVIOUS INVOICES" at bounding box center [79, 31] width 42 height 5
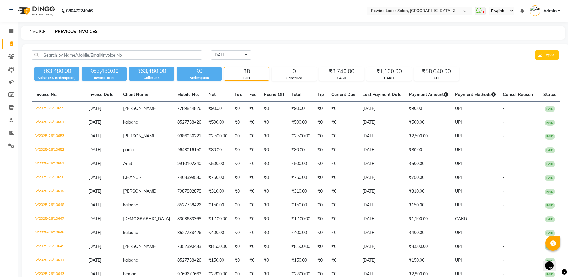
click at [36, 31] on link "INVOICE" at bounding box center [36, 31] width 17 height 5
select select "service"
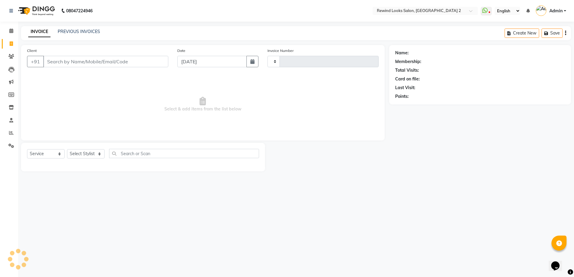
type input "10656"
select select "4640"
select select "27076"
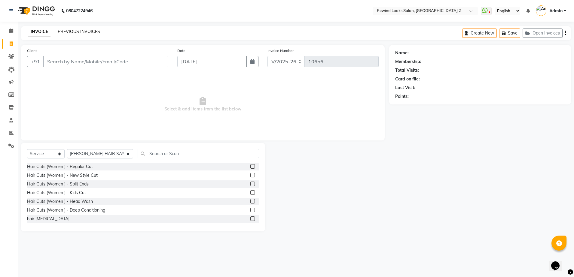
click at [77, 30] on link "PREVIOUS INVOICES" at bounding box center [79, 31] width 42 height 5
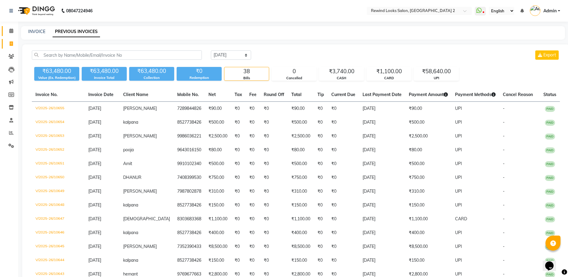
click at [8, 34] on link "Calendar" at bounding box center [9, 31] width 14 height 10
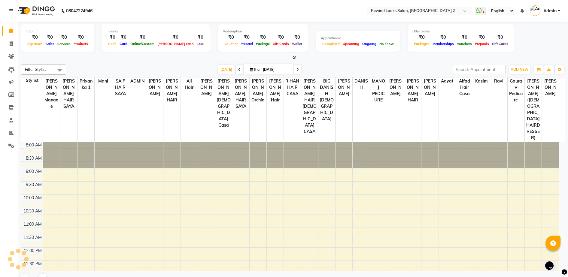
scroll to position [189, 0]
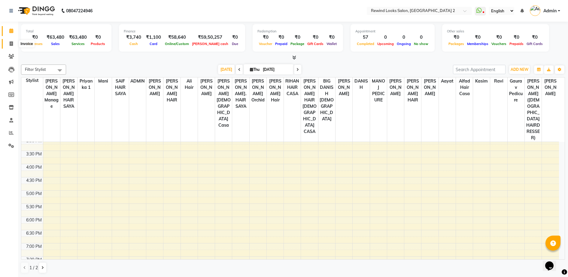
click at [9, 41] on span at bounding box center [11, 44] width 11 height 7
select select "service"
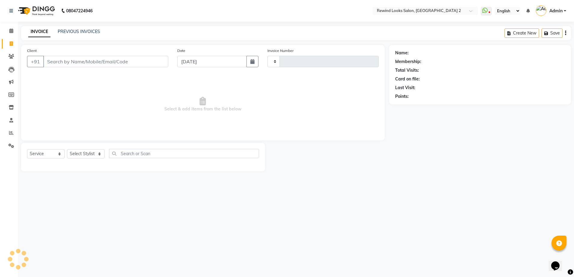
type input "10656"
select select "4640"
select select "27076"
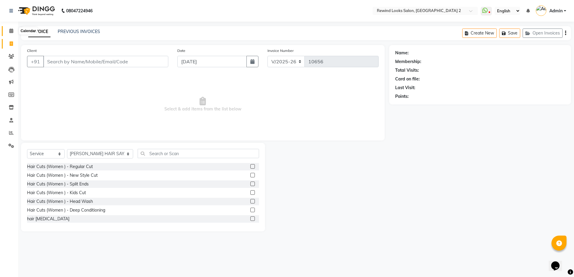
click at [8, 30] on span at bounding box center [11, 31] width 11 height 7
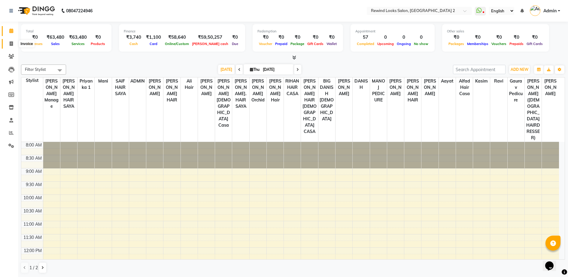
click at [10, 46] on span at bounding box center [11, 44] width 11 height 7
select select "service"
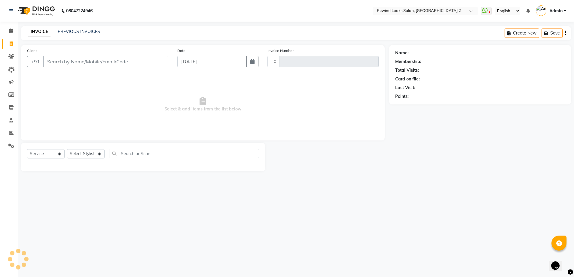
type input "10656"
select select "4640"
click at [70, 59] on input "Client" at bounding box center [105, 61] width 125 height 11
type input "77"
select select "27076"
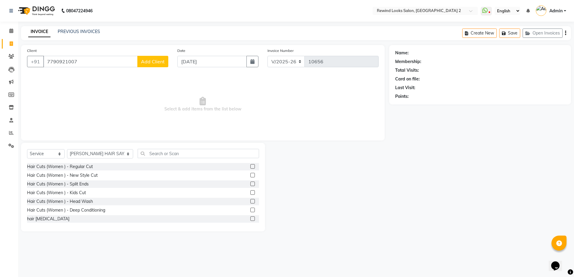
type input "7790921007"
click at [154, 60] on span "Add Client" at bounding box center [153, 62] width 24 height 6
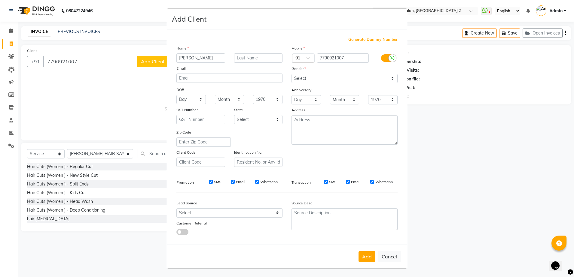
type input "[PERSON_NAME]"
click at [318, 77] on select "Select [DEMOGRAPHIC_DATA] [DEMOGRAPHIC_DATA] Other Prefer Not To Say" at bounding box center [345, 78] width 106 height 9
select select "[DEMOGRAPHIC_DATA]"
click at [292, 74] on select "Select [DEMOGRAPHIC_DATA] [DEMOGRAPHIC_DATA] Other Prefer Not To Say" at bounding box center [345, 78] width 106 height 9
click at [362, 259] on button "Add" at bounding box center [367, 257] width 17 height 11
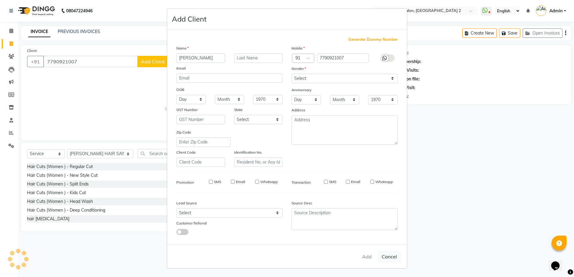
select select
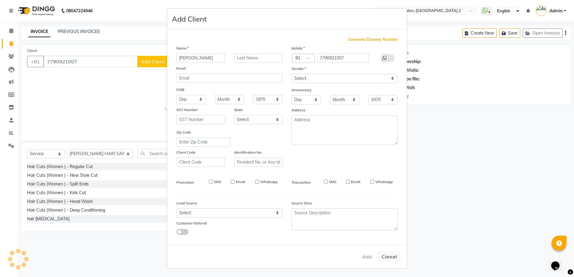
select select
checkbox input "false"
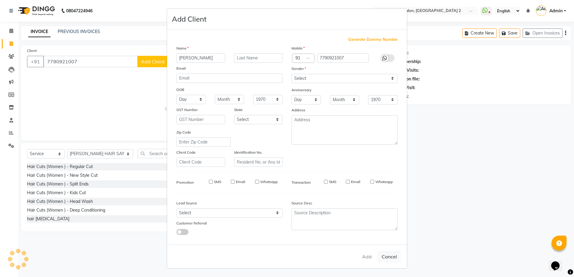
checkbox input "false"
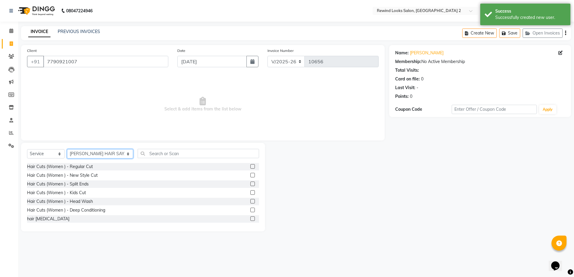
click at [81, 158] on select "Select Stylist [PERSON_NAME] aayat ADMIN Alfad hair Casa Ali Hair [PERSON_NAME]…" at bounding box center [100, 153] width 66 height 9
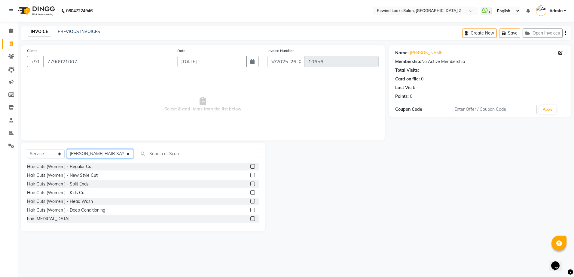
select select "91668"
click at [67, 149] on select "Select Stylist [PERSON_NAME] aayat ADMIN Alfad hair Casa Ali Hair [PERSON_NAME]…" at bounding box center [100, 153] width 66 height 9
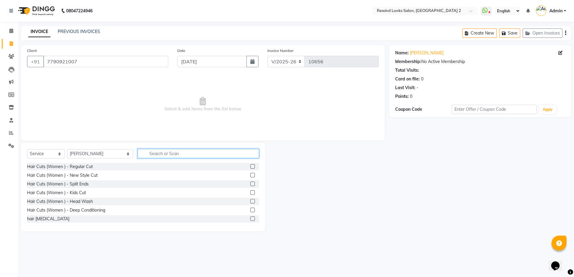
click at [151, 154] on input "text" at bounding box center [198, 153] width 121 height 9
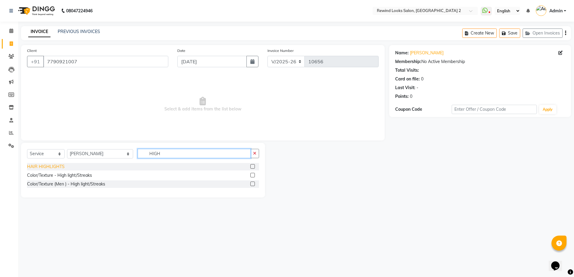
type input "HIGH"
click at [54, 167] on div "HAIR HIGHLIGHTS" at bounding box center [46, 167] width 38 height 6
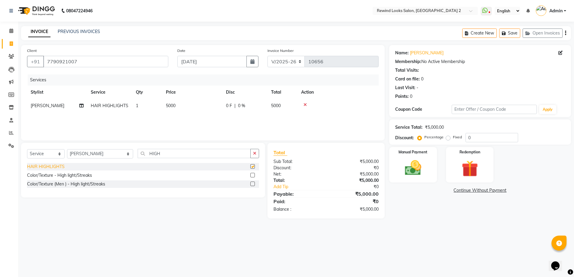
checkbox input "false"
click at [171, 107] on span "5000" at bounding box center [171, 105] width 10 height 5
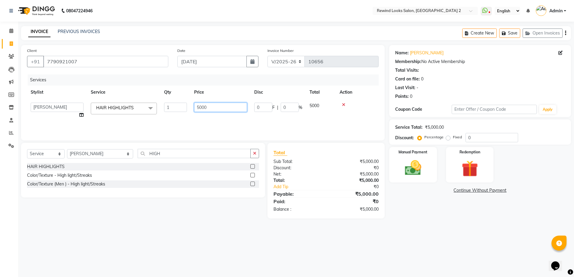
click at [203, 108] on input "5000" at bounding box center [220, 107] width 53 height 9
type input "5500"
click at [399, 198] on div "Name: [PERSON_NAME] Membership: No Active Membership Total Visits: Card on file…" at bounding box center [482, 132] width 186 height 174
click at [408, 175] on img at bounding box center [413, 168] width 28 height 20
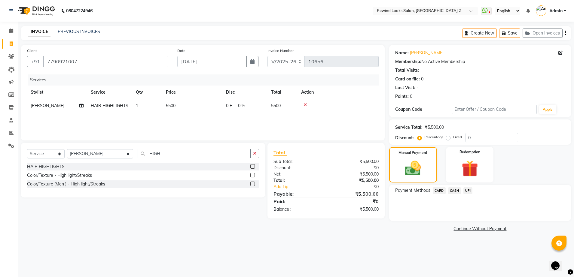
click at [437, 190] on span "CARD" at bounding box center [439, 191] width 13 height 7
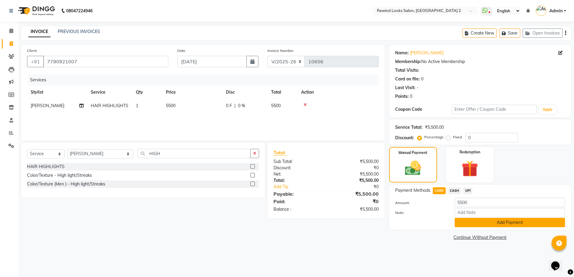
click at [472, 225] on button "Add Payment" at bounding box center [510, 222] width 110 height 9
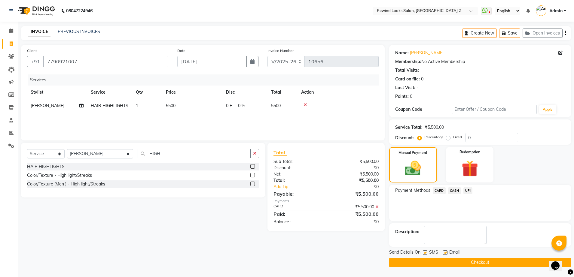
click at [459, 264] on button "Checkout" at bounding box center [480, 262] width 182 height 9
